Goal: Task Accomplishment & Management: Complete application form

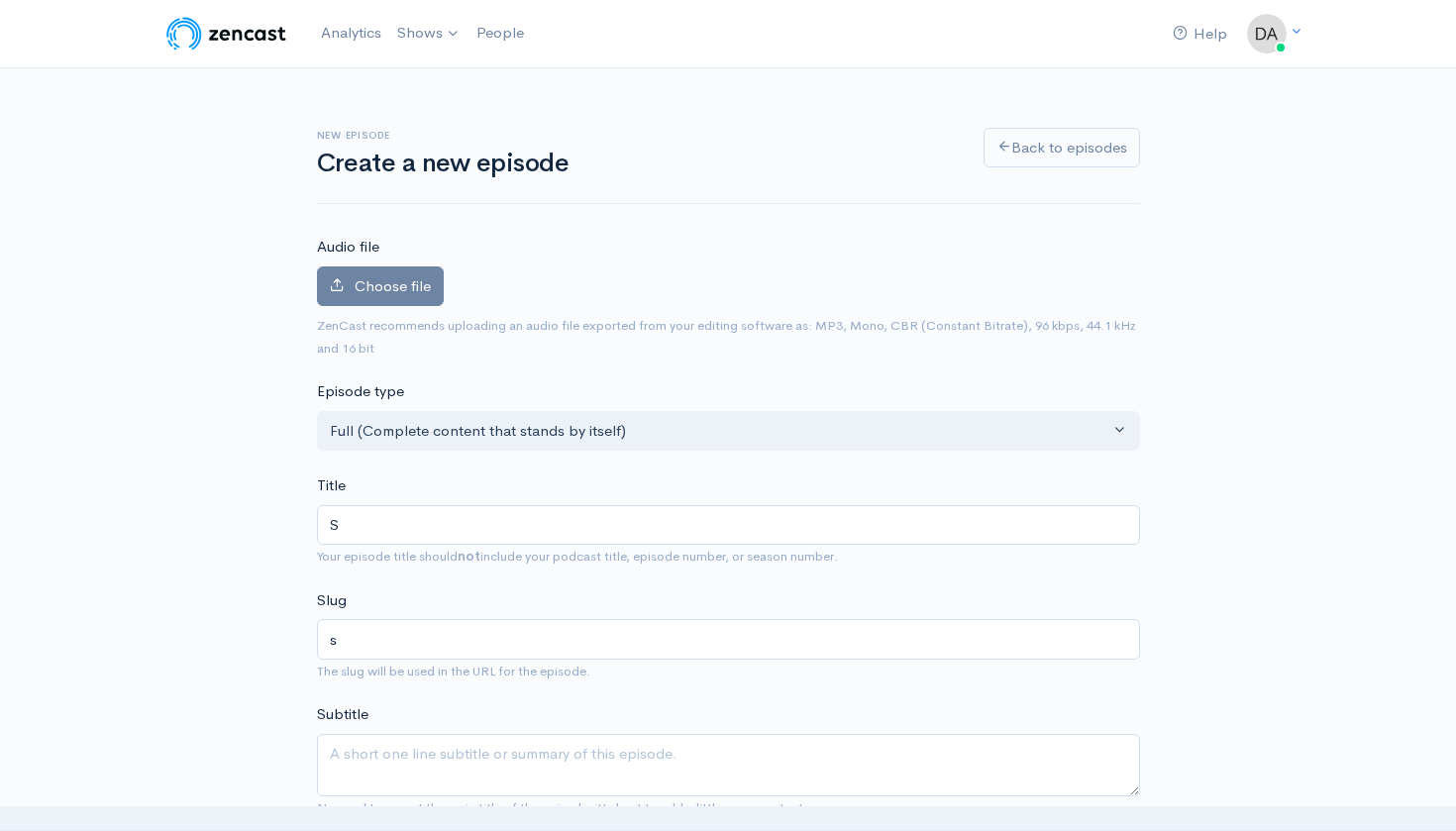
type input "Se"
type input "se"
type input "Sep"
type input "sep"
type input "Sept"
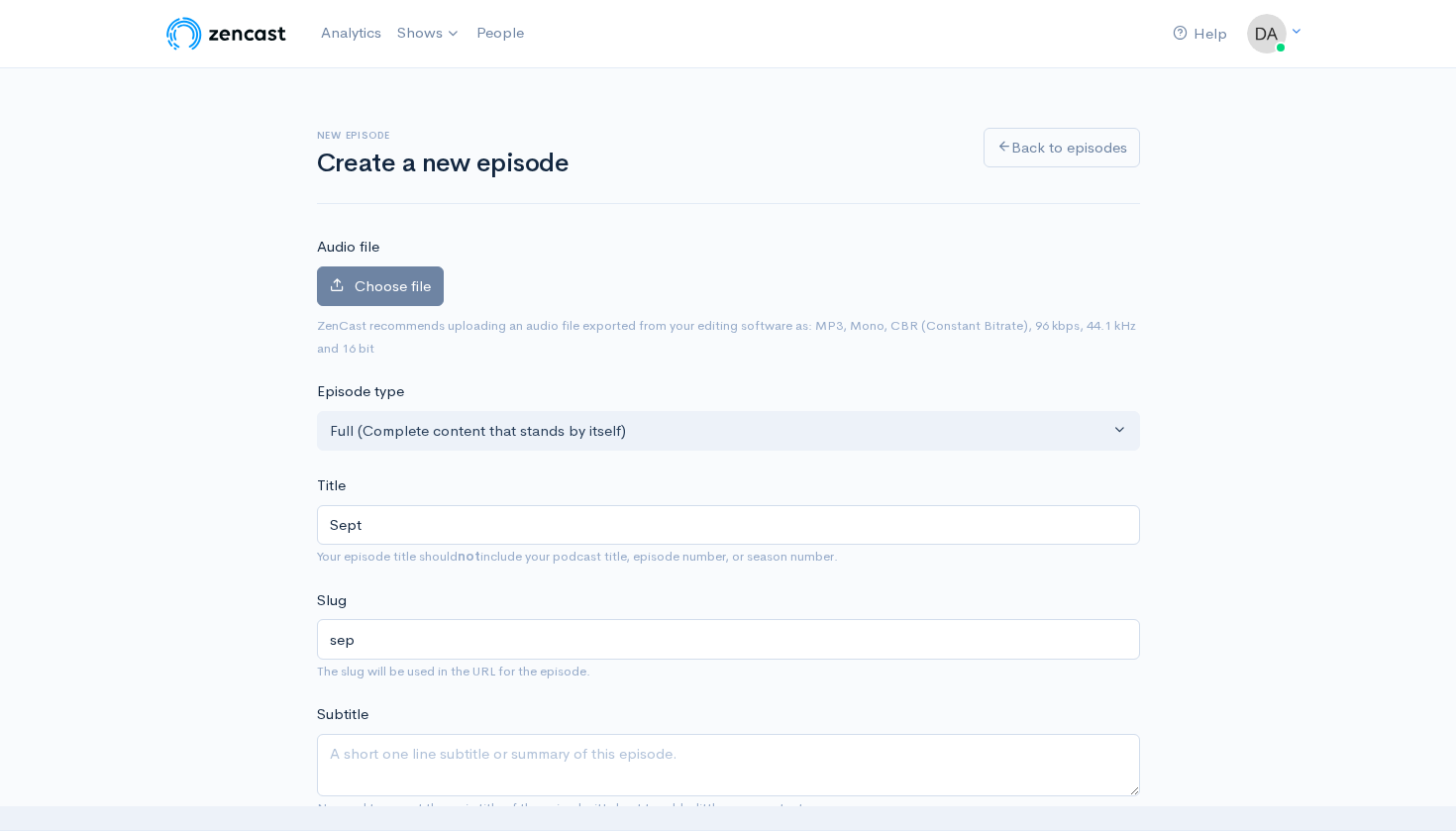
type input "sept"
type input "Septe"
type input "septe"
type input "Septem"
type input "septem"
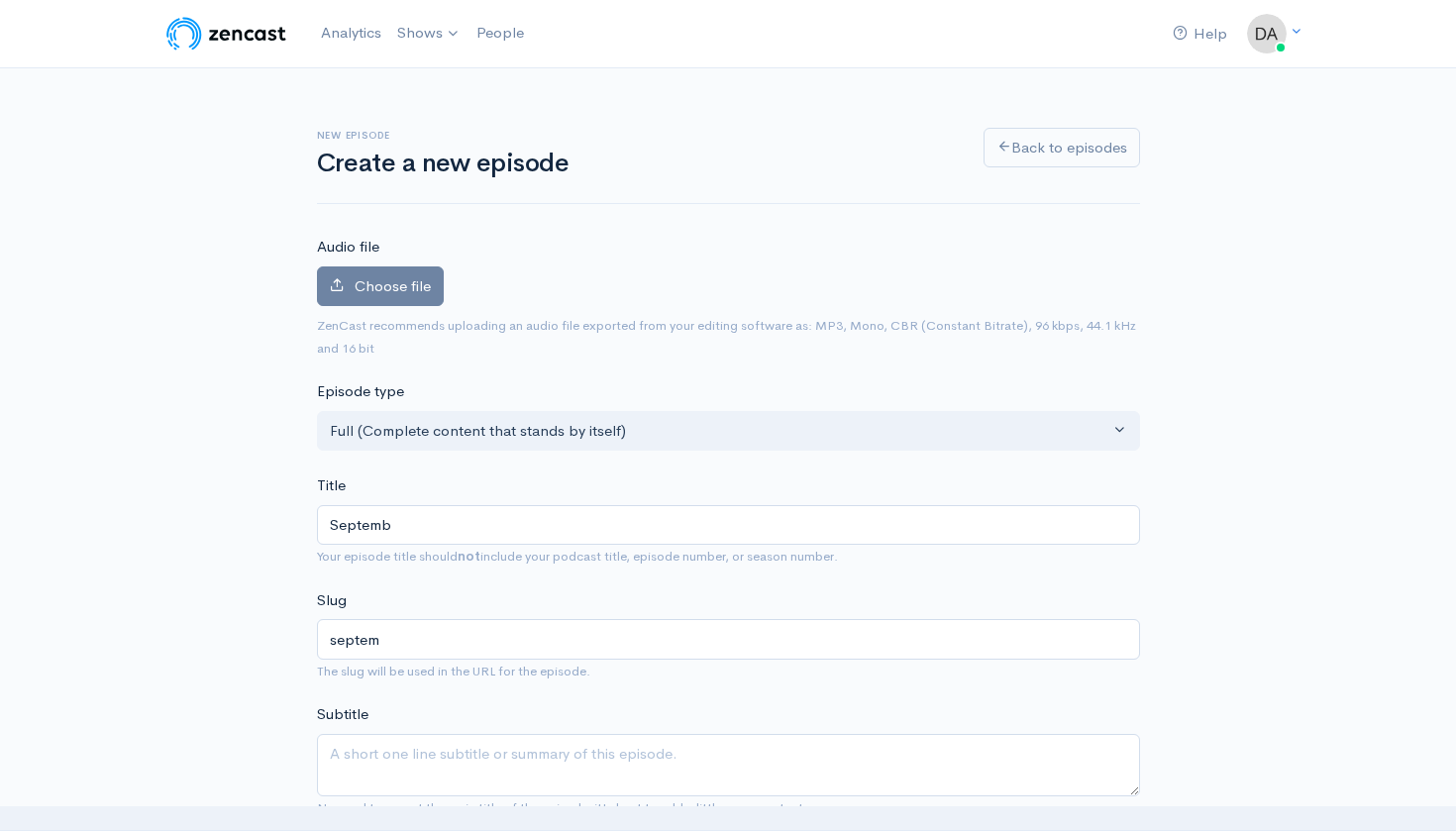
type input "Septembe"
type input "septembe"
type input "September"
type input "september"
type input "September 8"
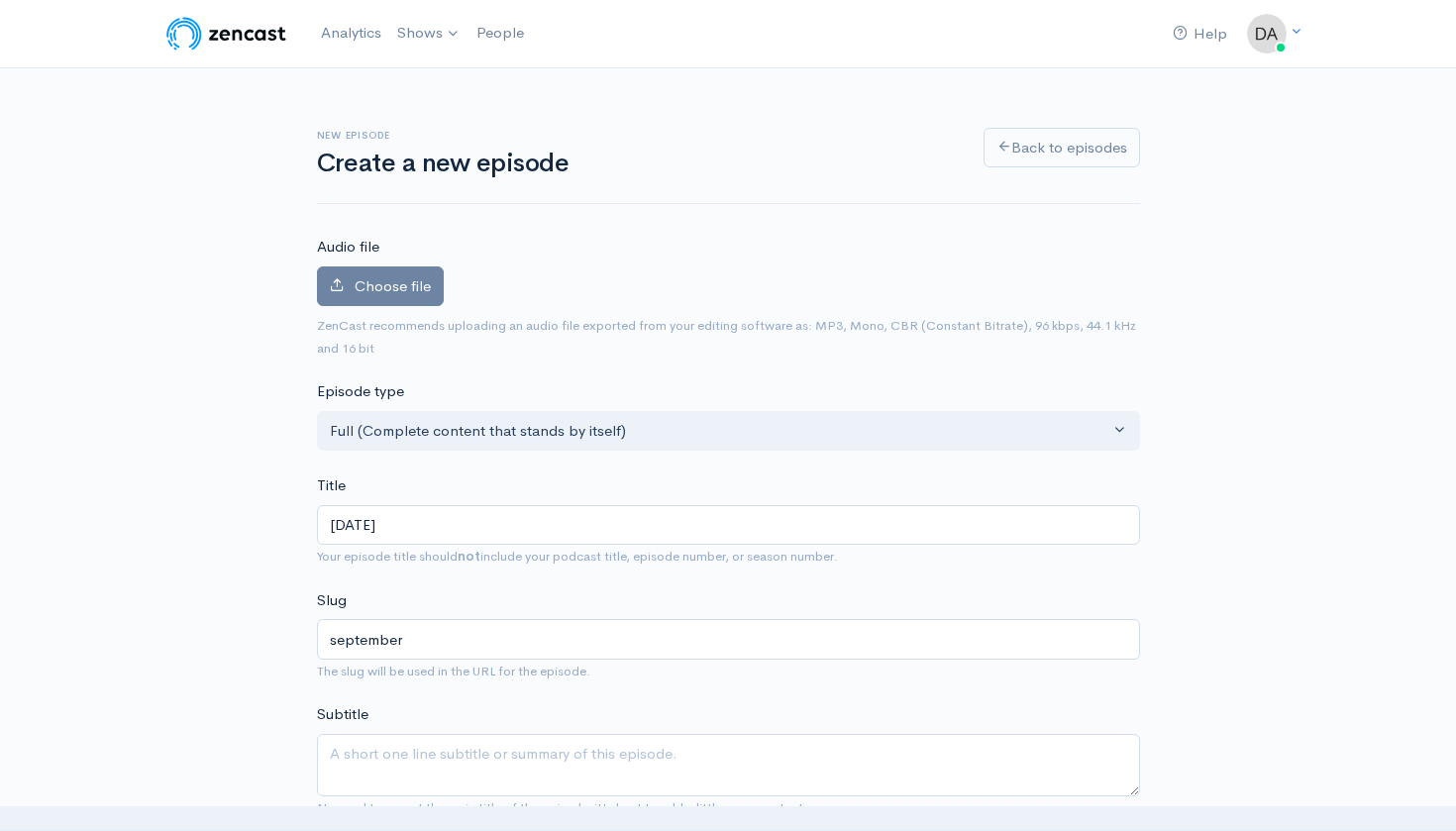
type input "september-8"
type input "September"
type input "september"
click at [416, 520] on input "[DATE] | [DATE] Night Armchair QB Club" at bounding box center [728, 525] width 823 height 41
type input "September , 2025 | Monday Night Armchair QB Club"
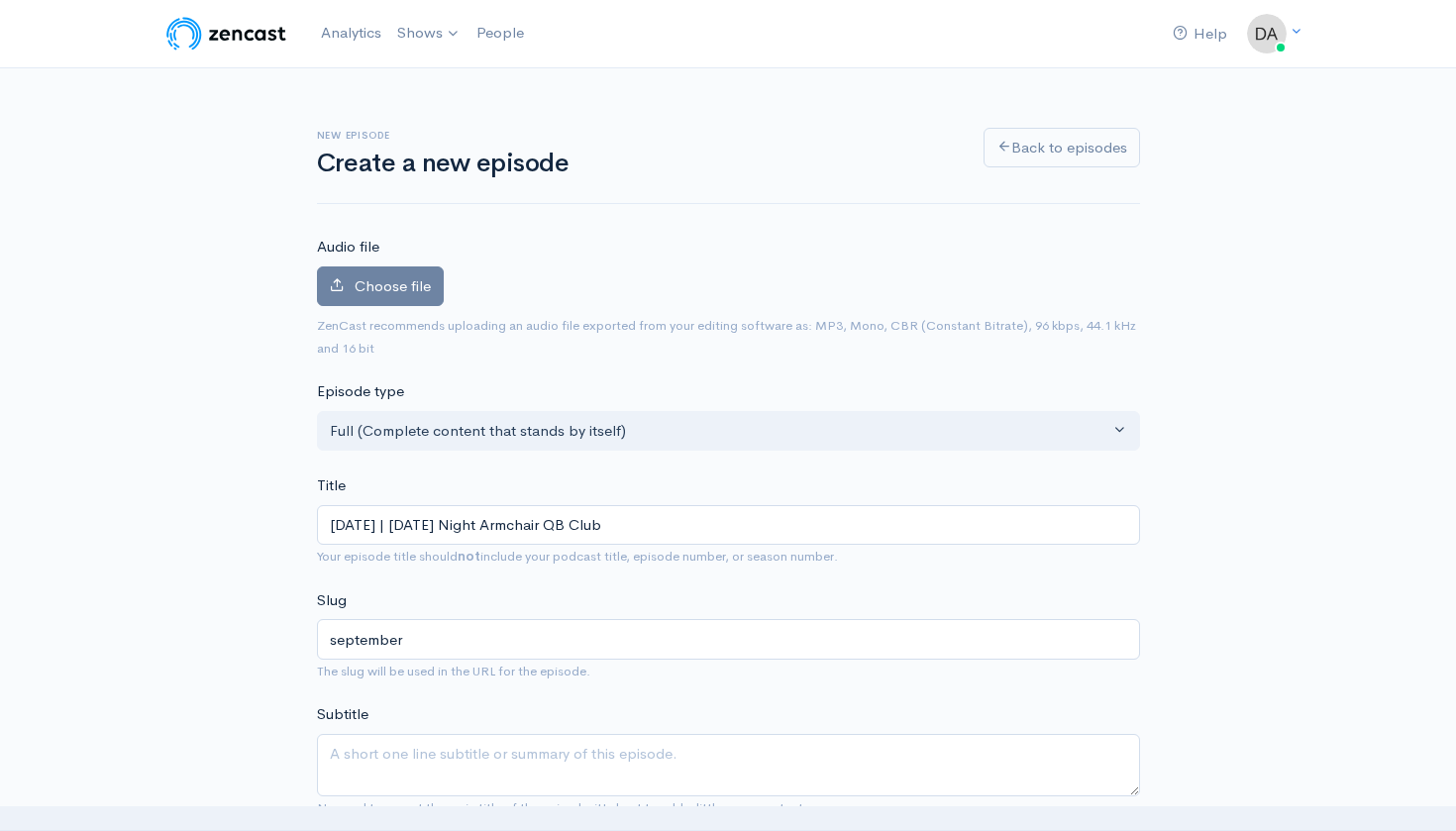
type input "september-2025-monday-night-armchair-qb-club"
type input "[DATE] | [DATE] Night Armchair QB Club"
type input "[DATE]-[DATE]-night-armchair-qb-club"
type input "[DATE] | [DATE] Night Armchair QB Club"
click at [383, 298] on label "Choose file" at bounding box center [380, 287] width 127 height 41
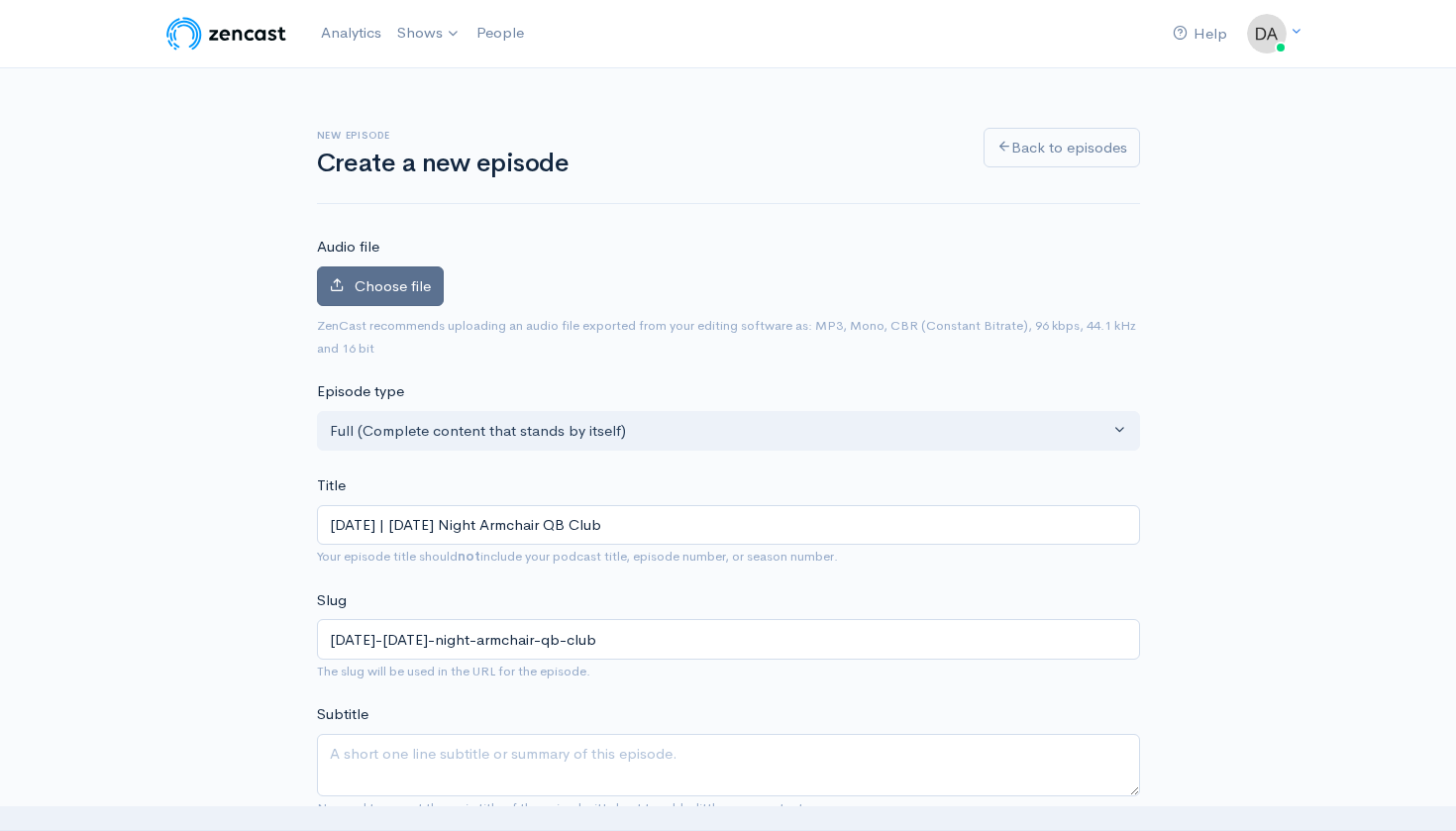
click at [0, 0] on input "Choose file" at bounding box center [0, 0] width 0 height 0
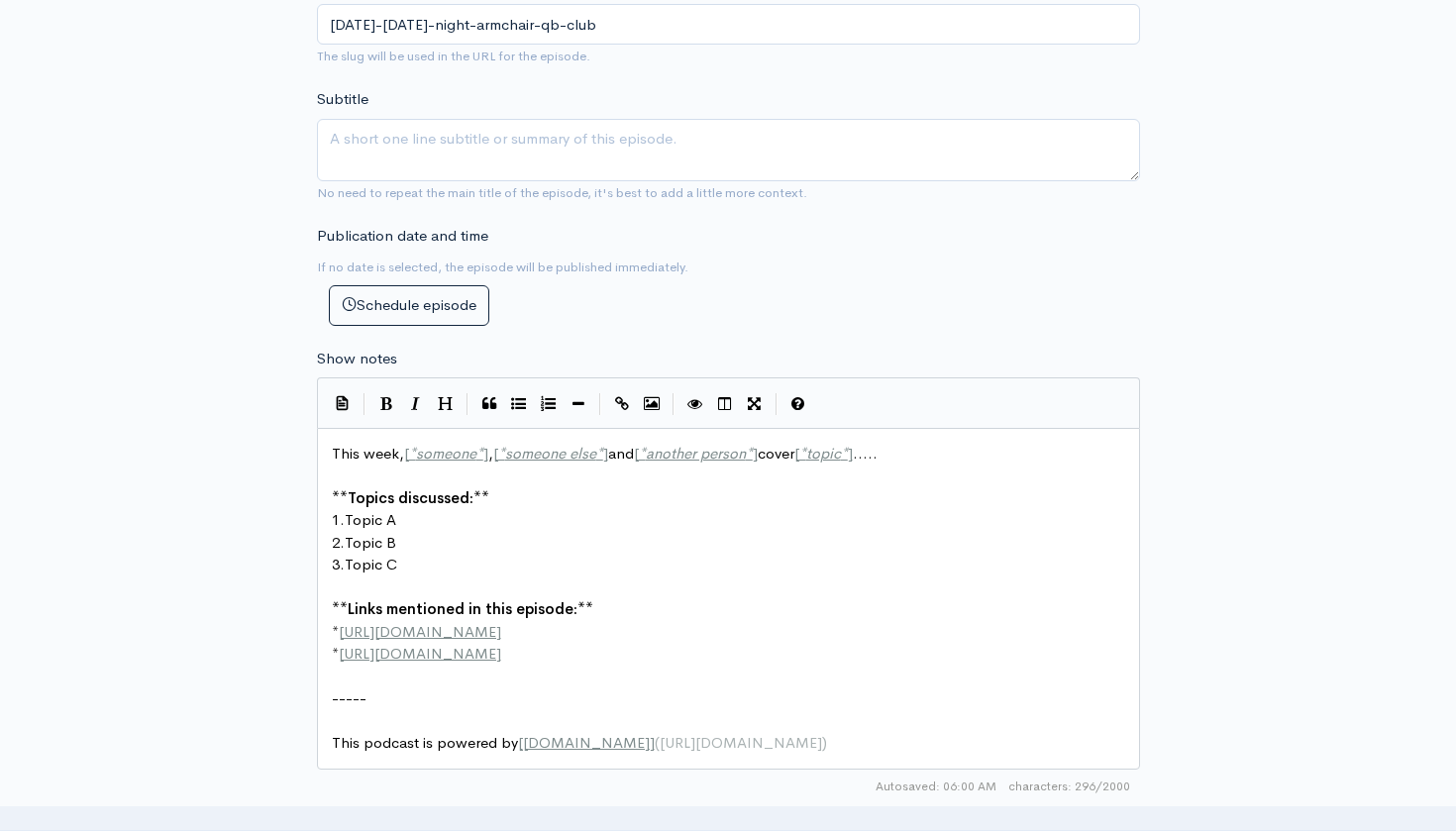
scroll to position [2, 0]
click at [792, 732] on pre "This podcast is powered by [ ZenCast.fm ] ( https://zencast.fm )" at bounding box center [729, 743] width 802 height 23
click at [784, 732] on pre "This podcast is powered by [ ZenCast.fm ] ( https://zencast.fm )" at bounding box center [729, 743] width 802 height 23
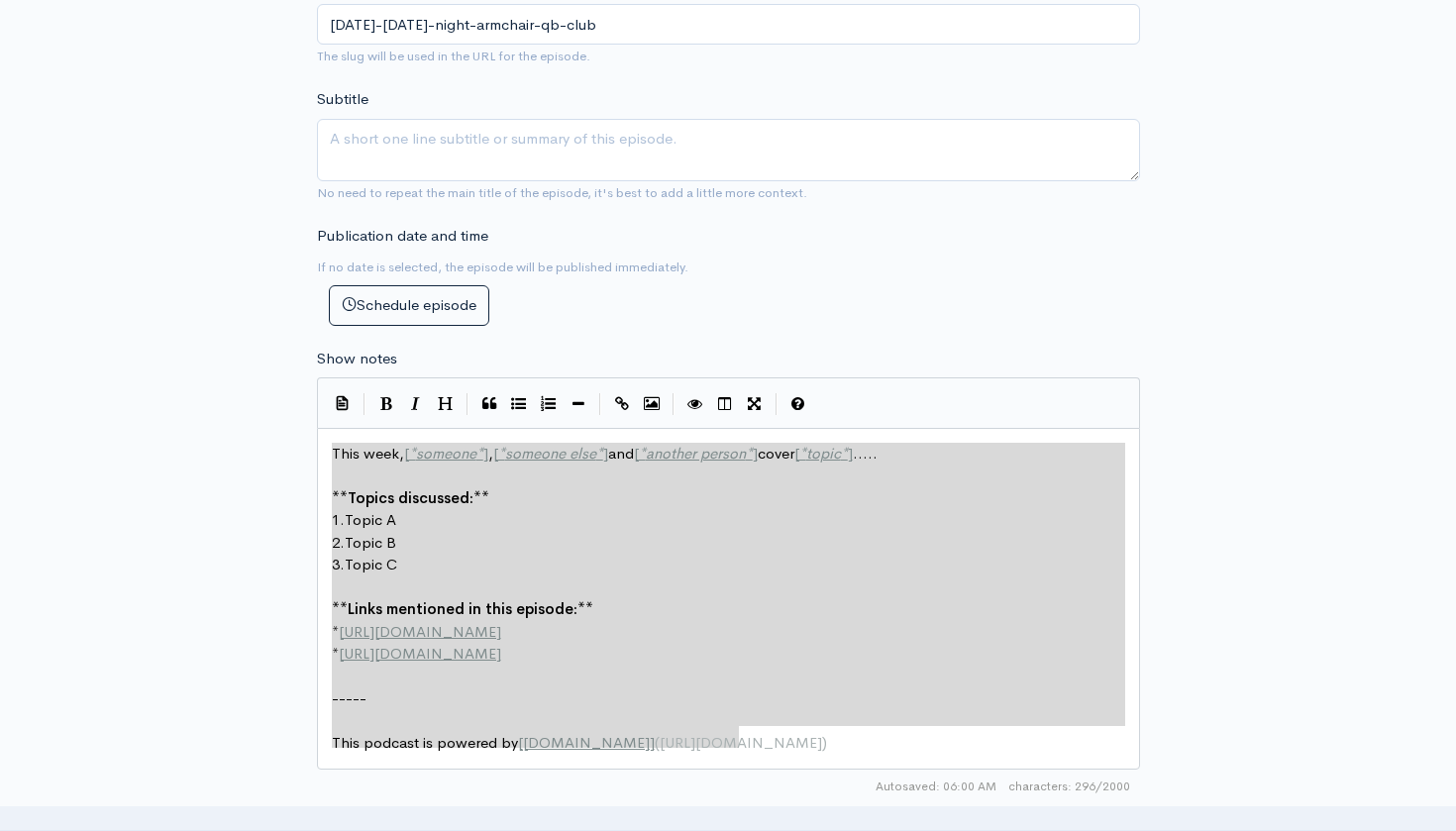
drag, startPoint x: 763, startPoint y: 722, endPoint x: 321, endPoint y: 433, distance: 528.2
type textarea "​This week, [*someone*], [*someone else*] and [*another person*] cover [*topic*…"
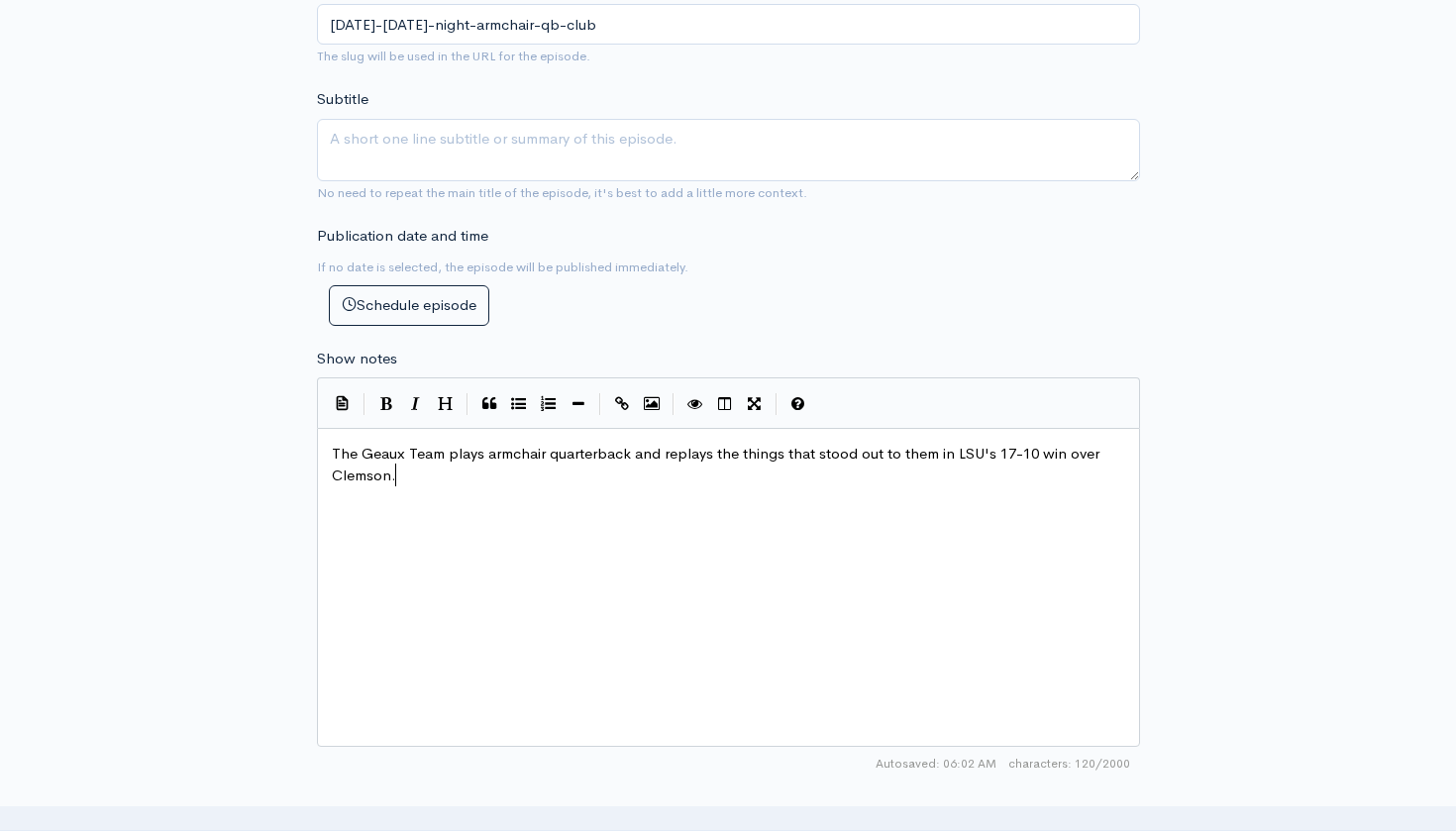
scroll to position [10, 0]
click at [1005, 447] on span "The Geaux Team plays armchair quarterback and replays the things that stood out…" at bounding box center [718, 465] width 772 height 42
type textarea "23-7 win over l"
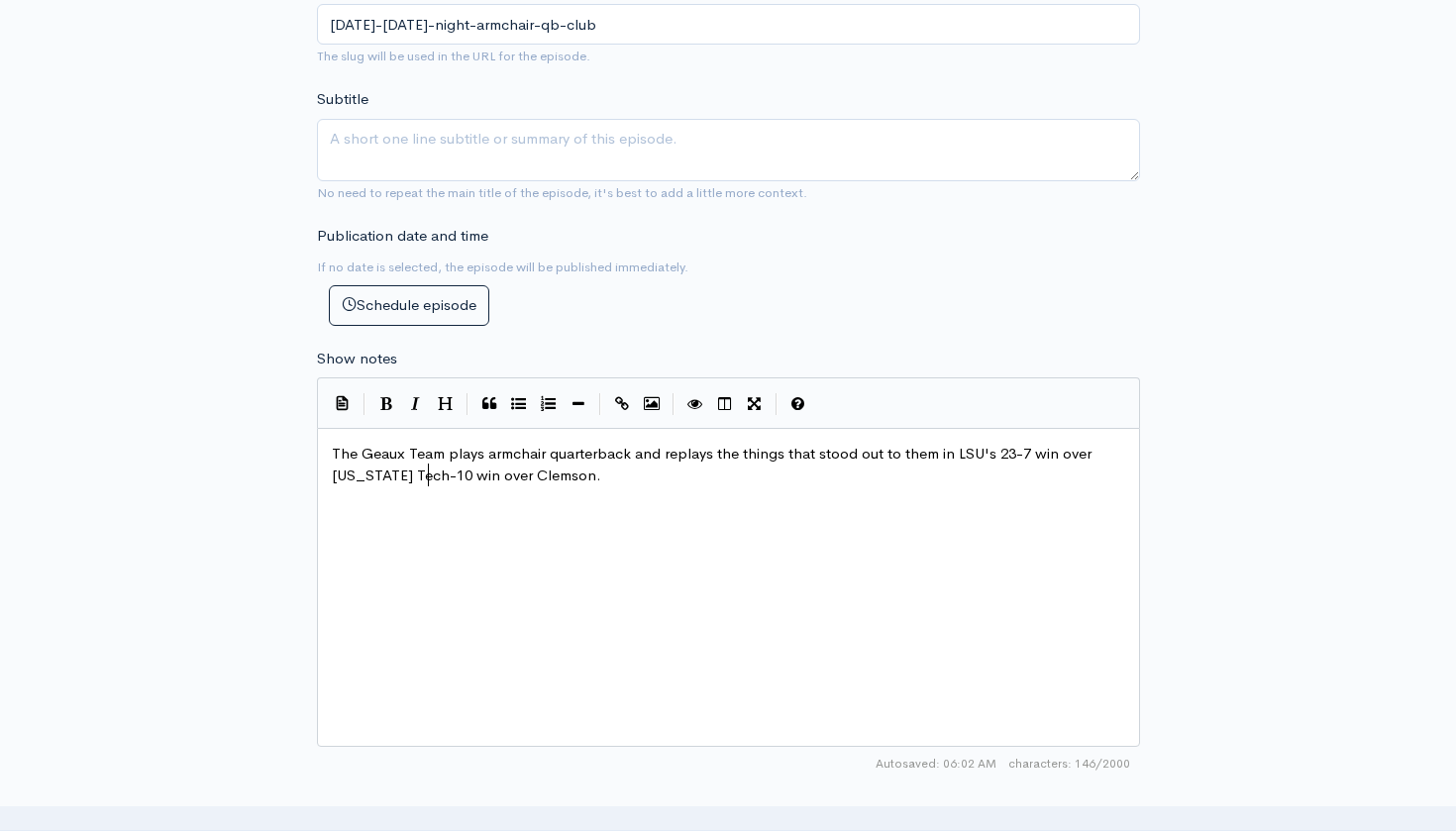
type textarea "Louisiana Tech."
type textarea "="
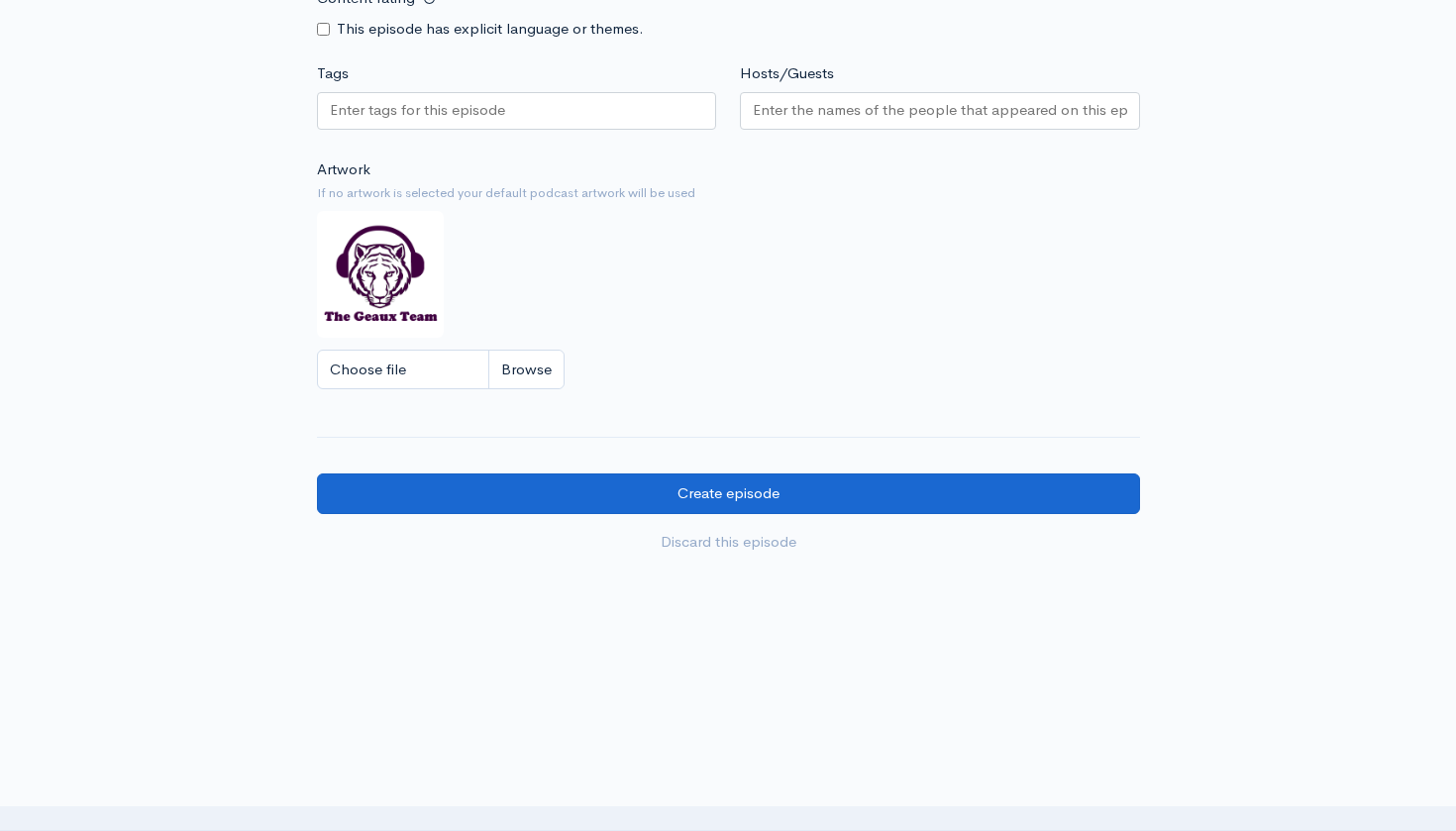
scroll to position [1439, 0]
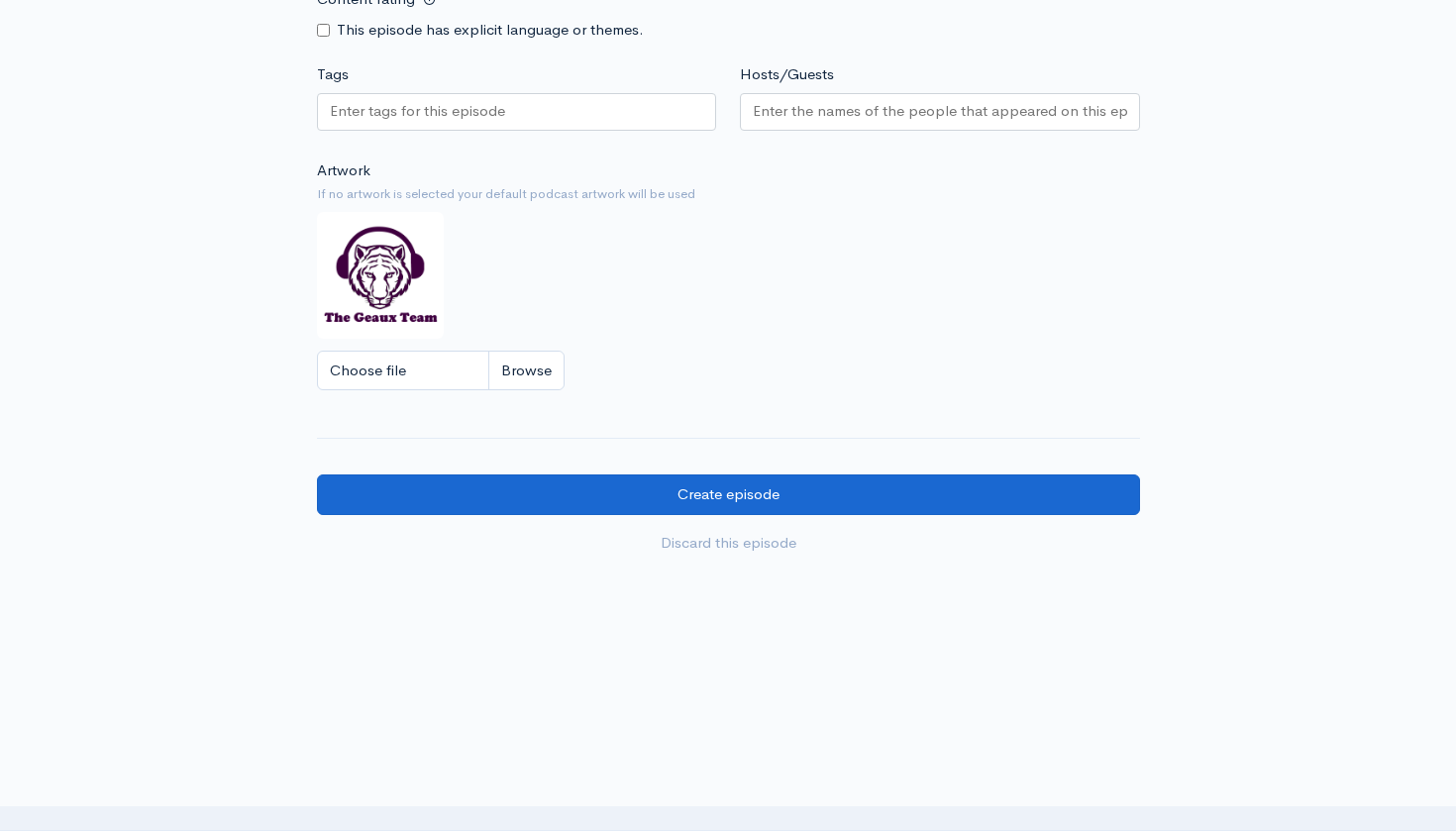
type textarea "Tech."
click at [931, 483] on input "Create episode" at bounding box center [728, 495] width 823 height 41
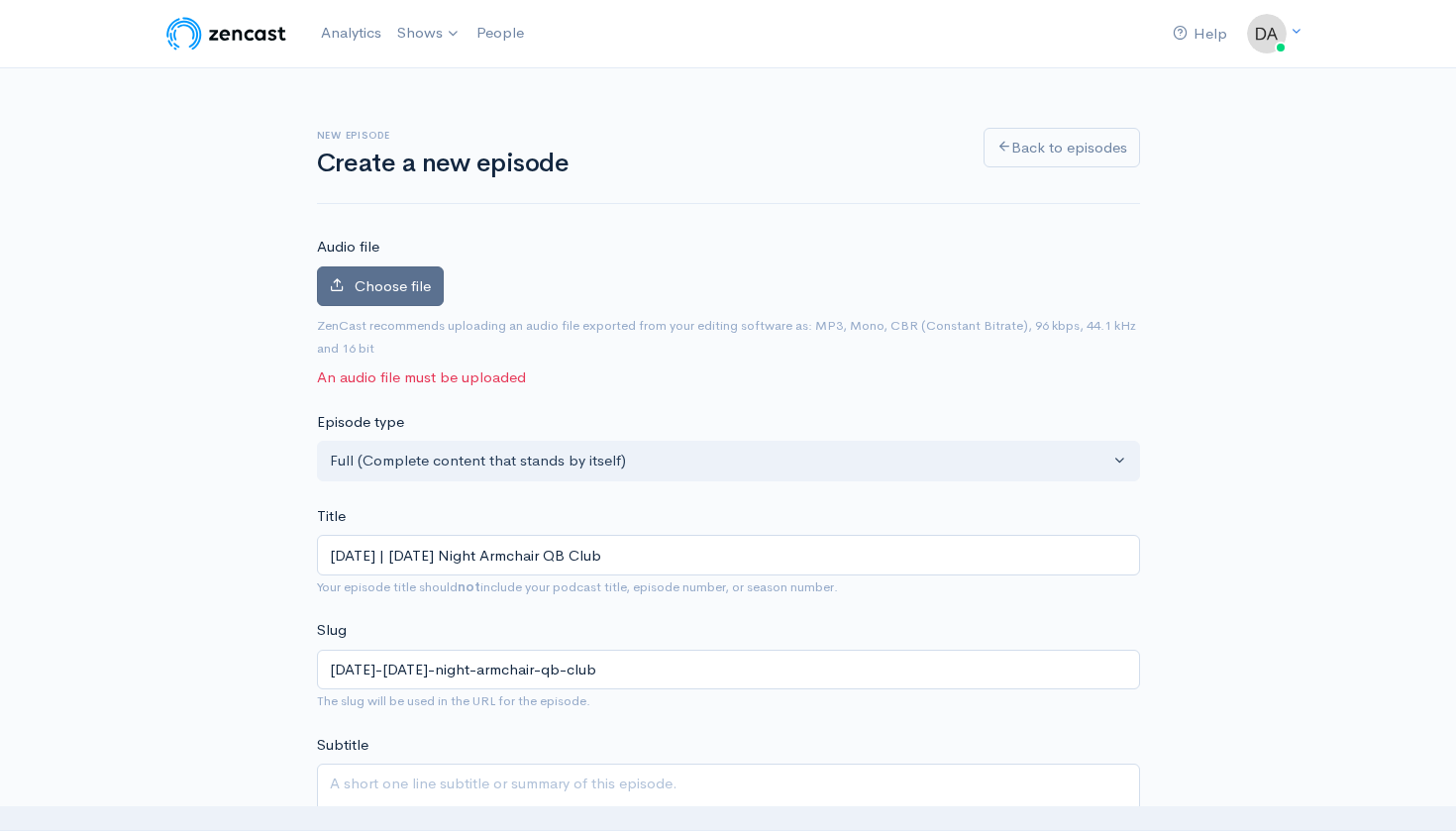
click at [419, 282] on span "Choose file" at bounding box center [393, 285] width 76 height 19
click at [0, 0] on input "Choose file" at bounding box center [0, 0] width 0 height 0
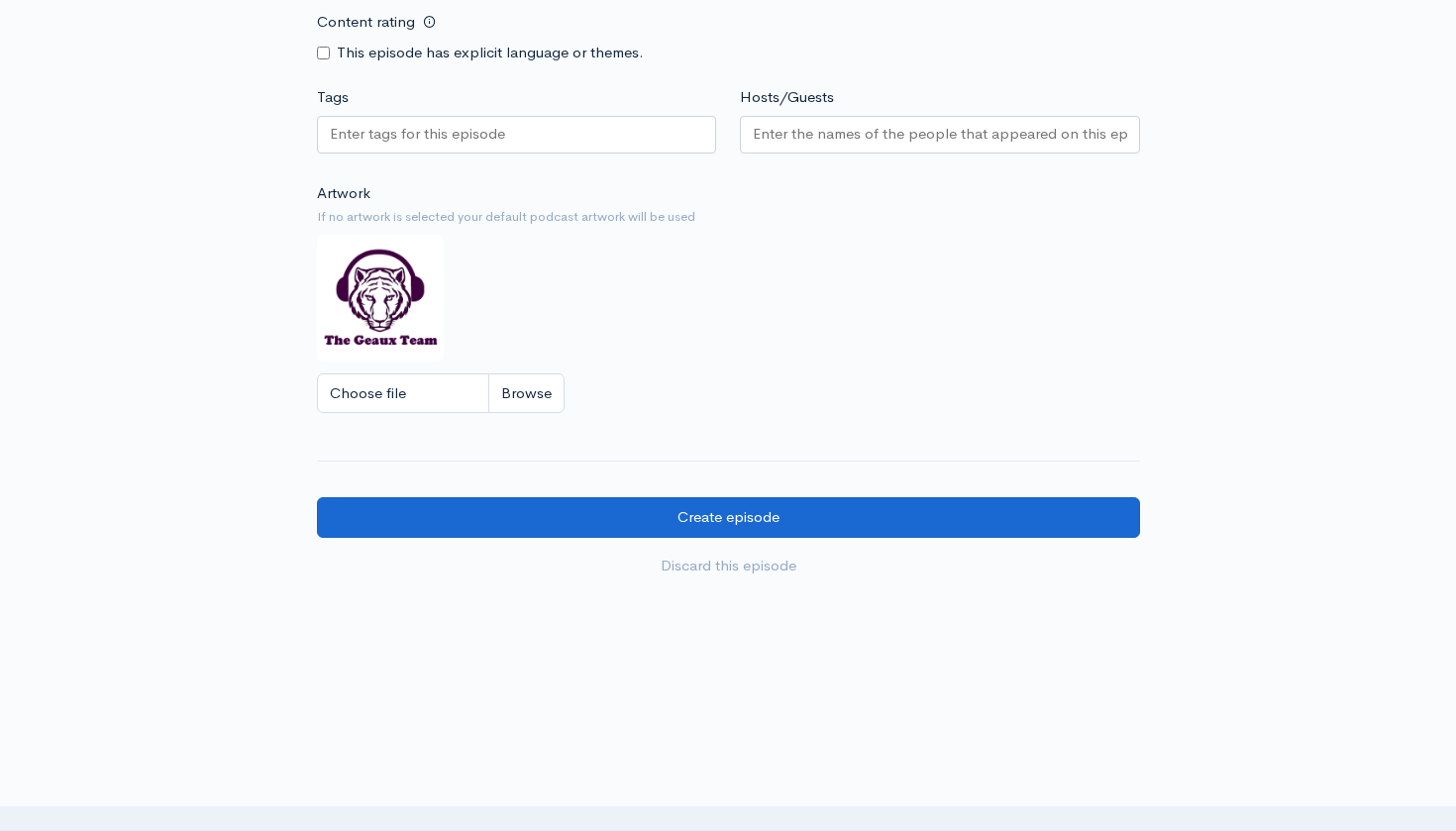
scroll to position [1556, 0]
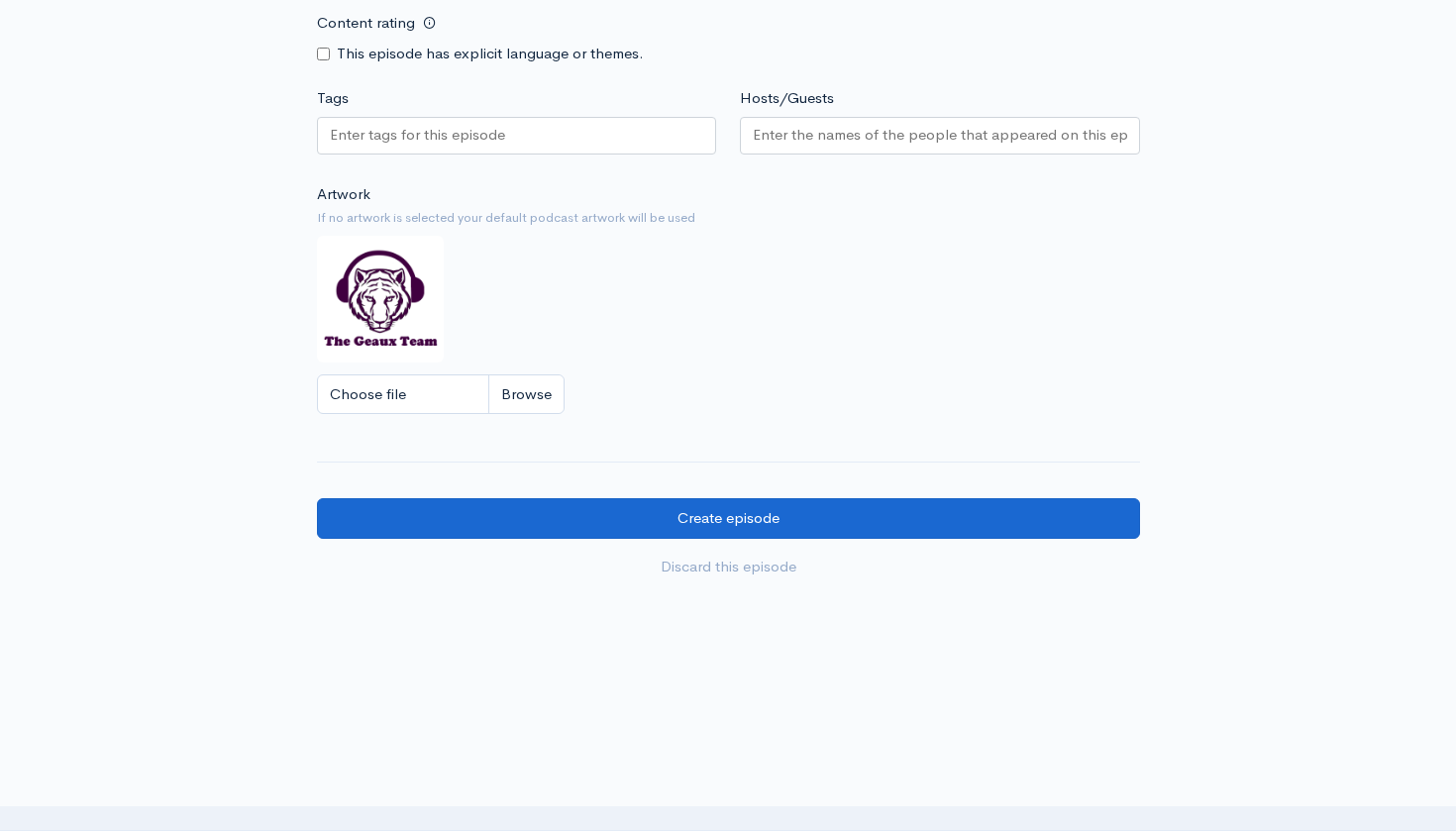
click at [843, 498] on input "Create episode" at bounding box center [728, 518] width 823 height 41
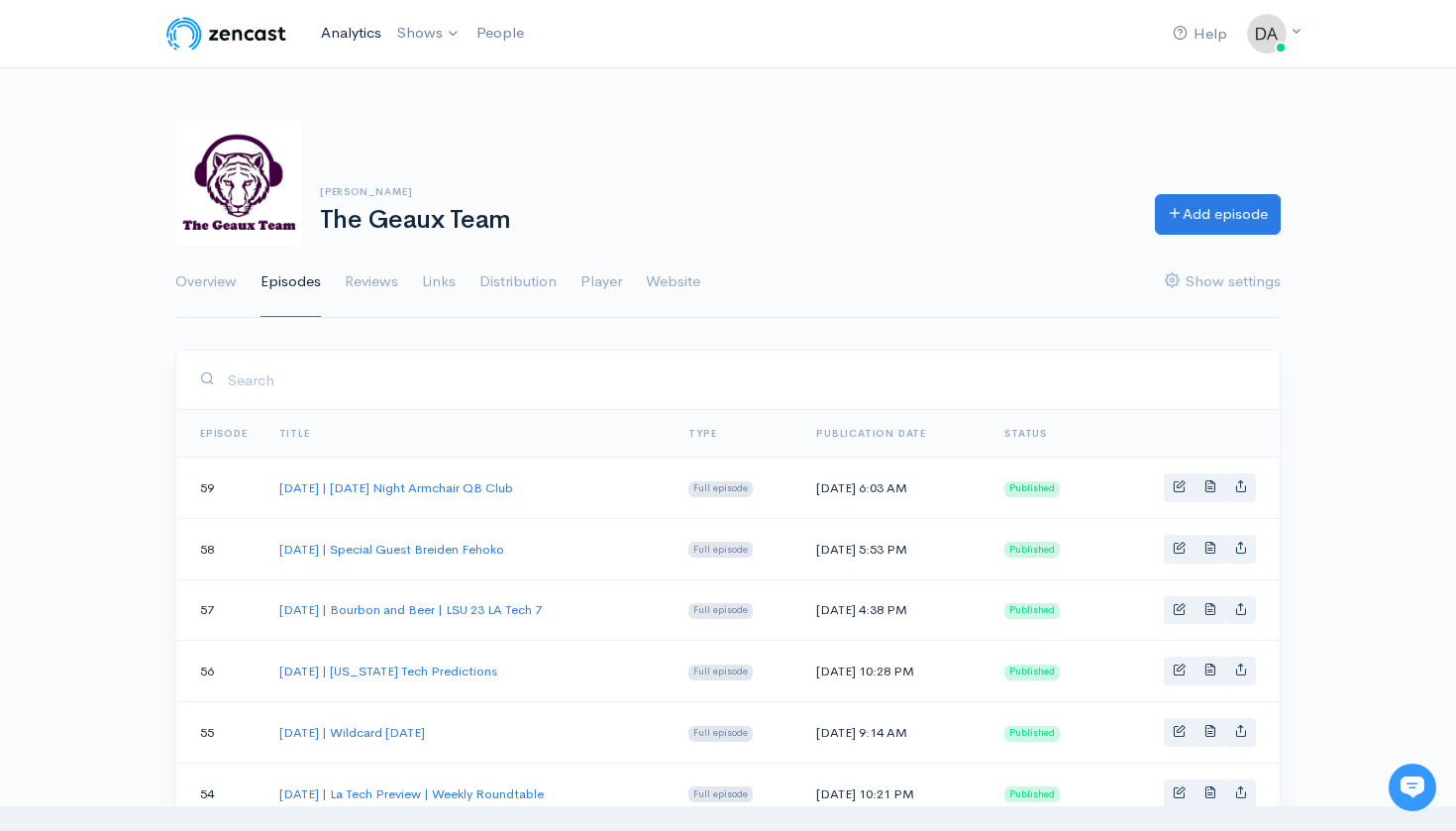
click at [353, 36] on link "Analytics" at bounding box center [351, 33] width 76 height 43
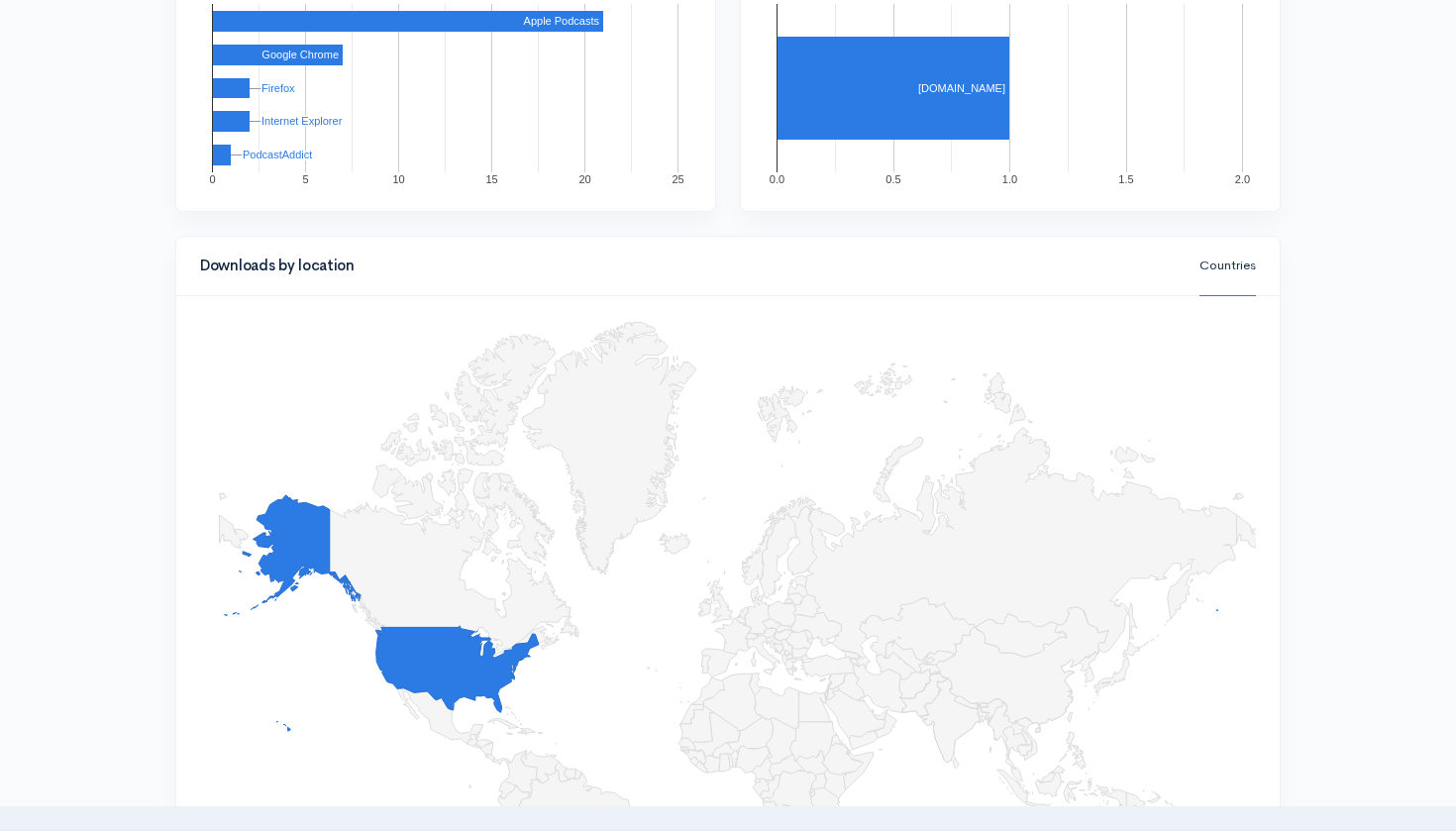
scroll to position [1705, 0]
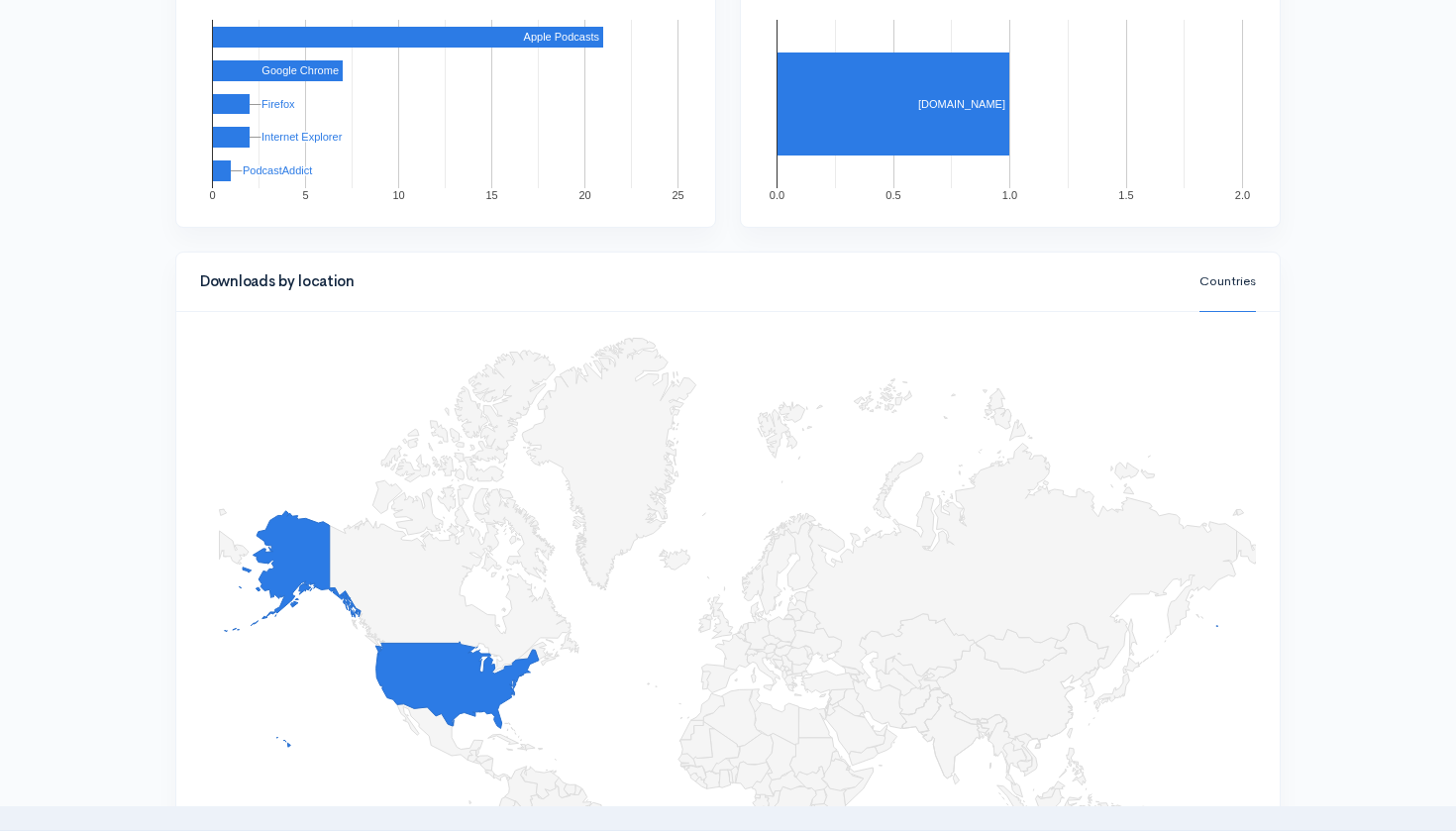
click at [1233, 277] on link "Countries" at bounding box center [1228, 282] width 56 height 60
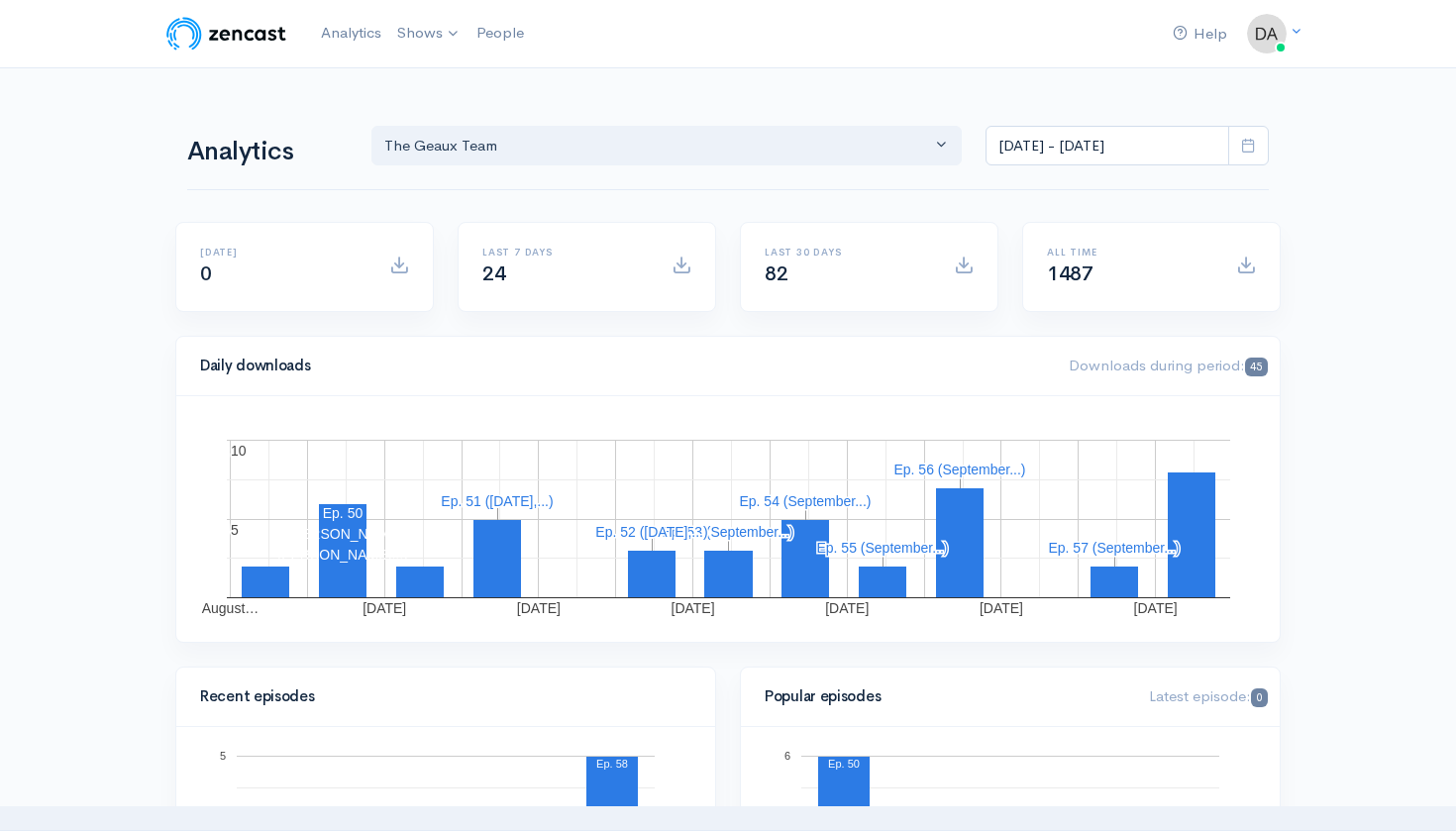
scroll to position [0, 0]
click at [447, 81] on link "The Geaux Team" at bounding box center [480, 81] width 181 height 35
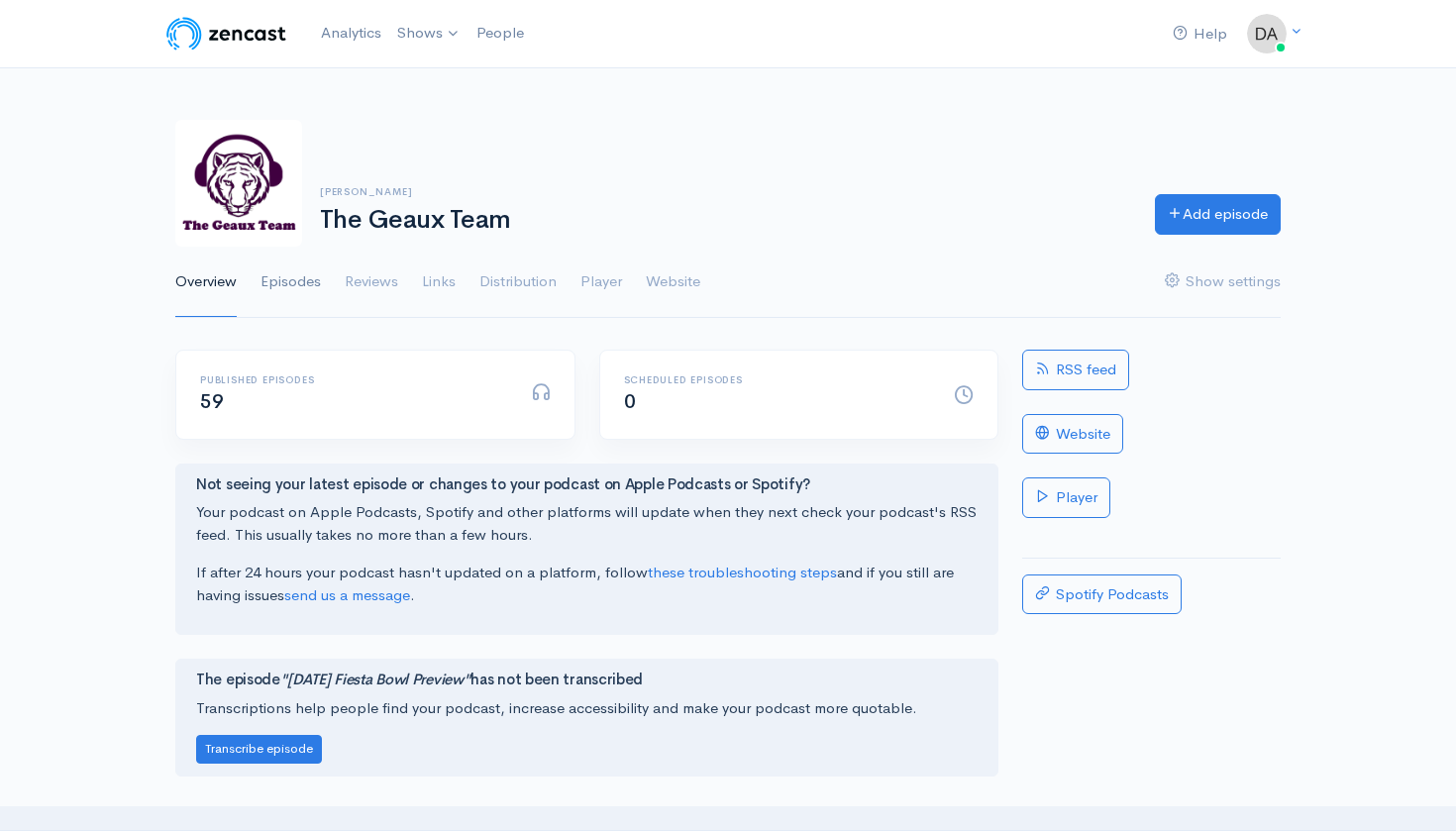
click at [296, 281] on link "Episodes" at bounding box center [291, 282] width 60 height 71
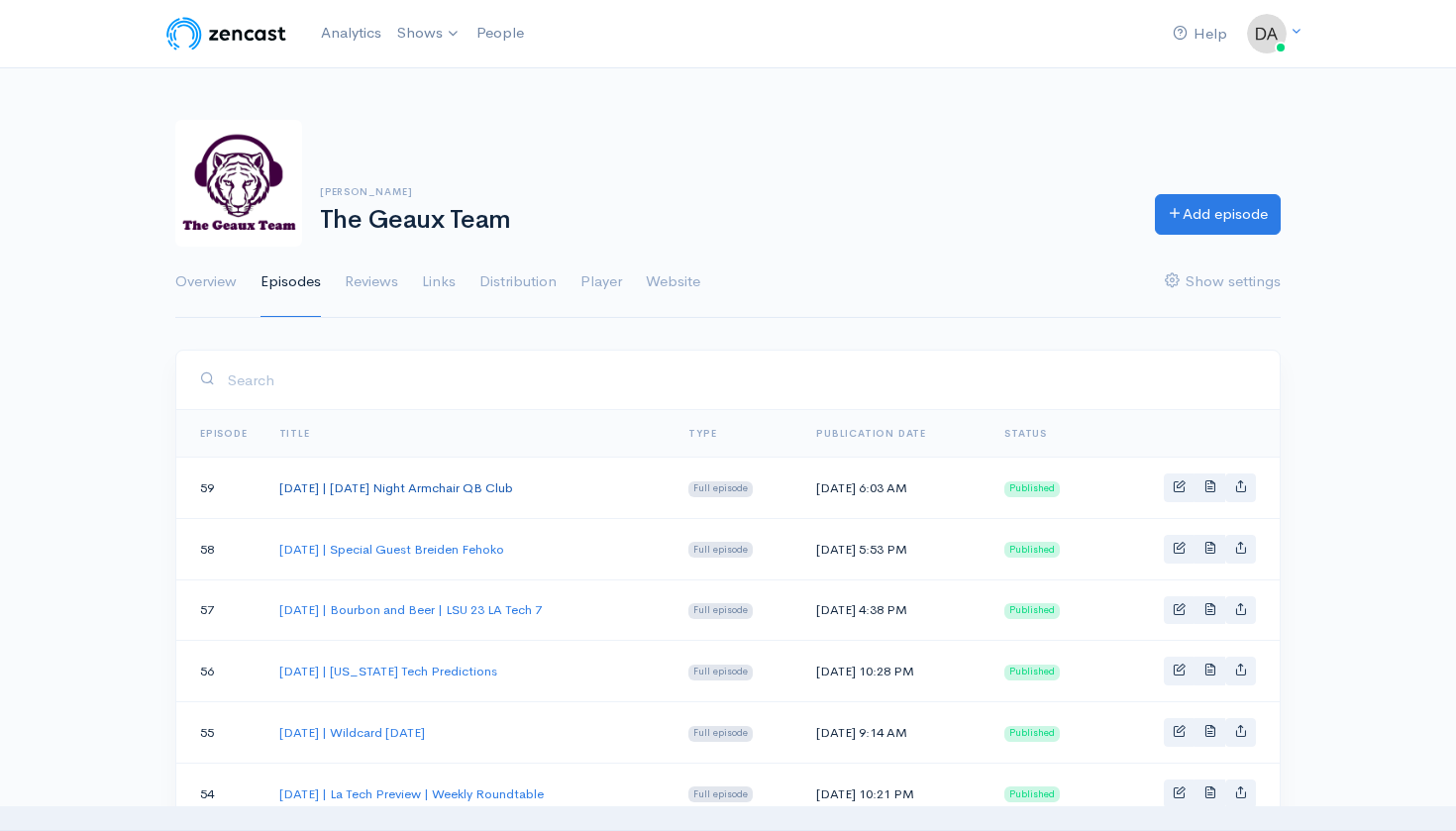
click at [494, 483] on link "[DATE] | [DATE] Night Armchair QB Club" at bounding box center [396, 488] width 234 height 17
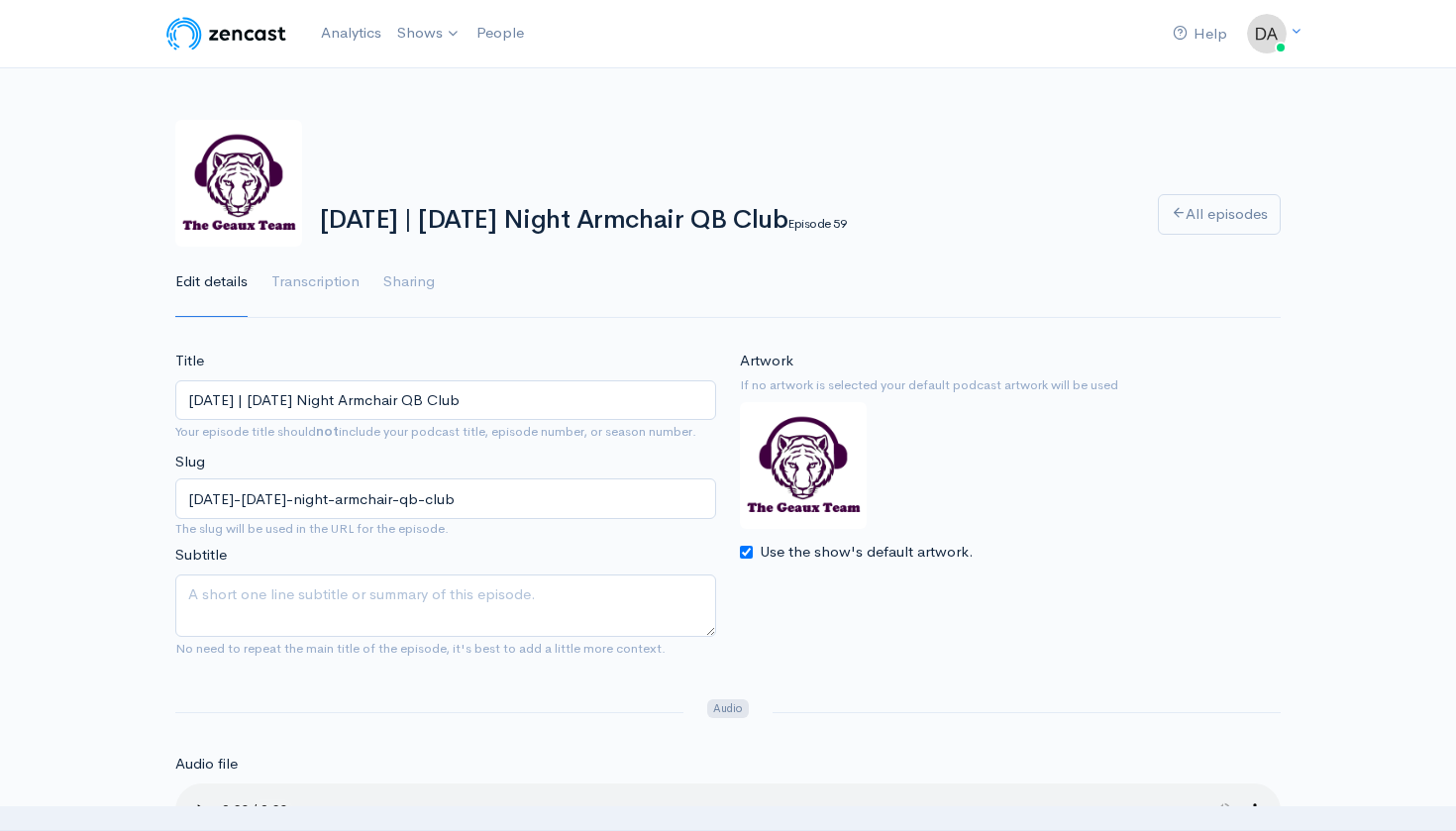
click at [535, 396] on input "[DATE] | [DATE] Night Armchair QB Club" at bounding box center [445, 400] width 541 height 41
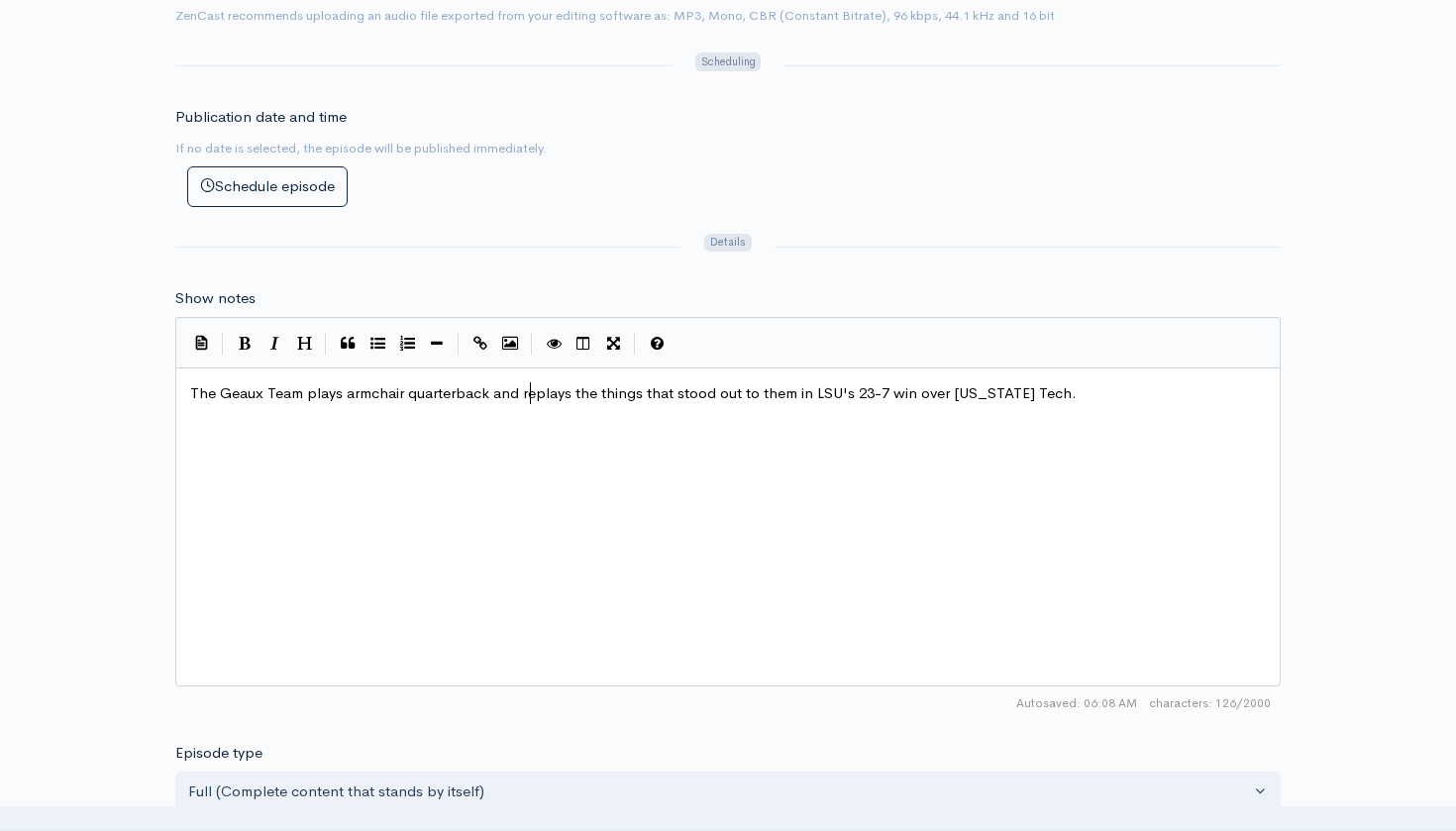
scroll to position [2, 0]
click at [526, 383] on span "The Geaux Team plays armchair quarterback and replays the things that stood out…" at bounding box center [633, 392] width 887 height 19
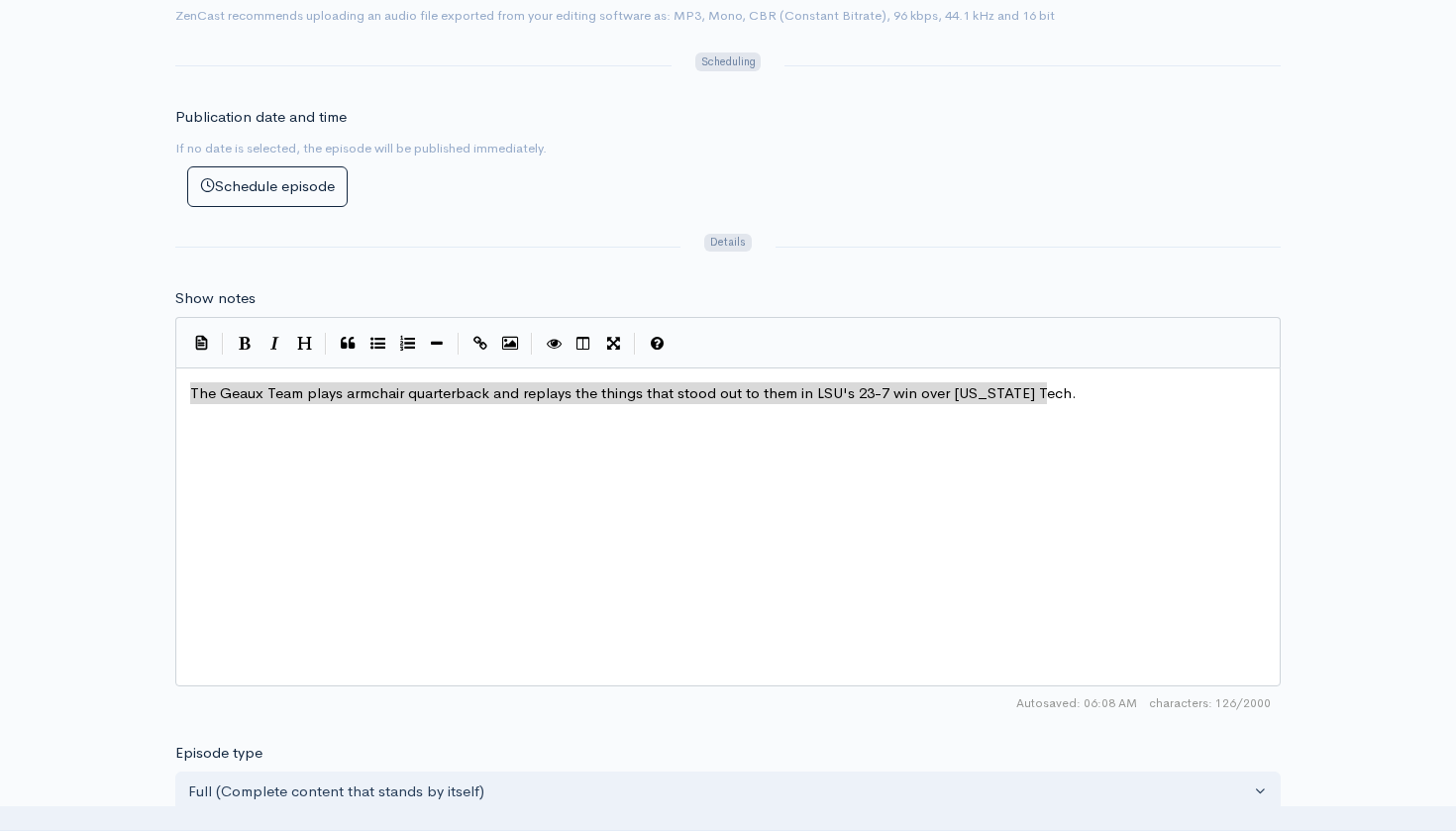
scroll to position [9, 0]
type textarea "The Geaux Team plays armchair quarterback and replays the things that stood out…"
